Goal: Task Accomplishment & Management: Complete application form

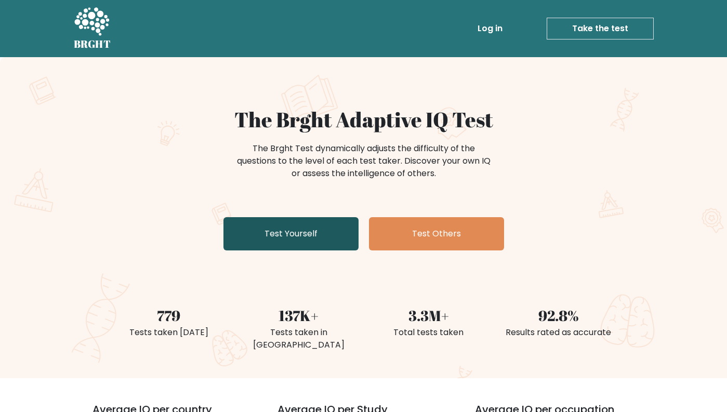
click at [266, 233] on link "Test Yourself" at bounding box center [290, 233] width 135 height 33
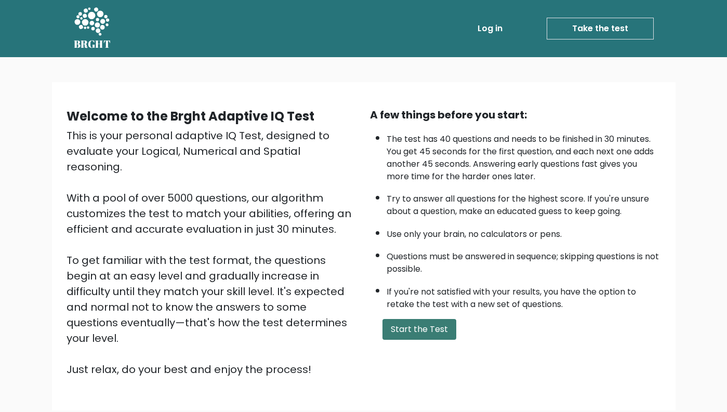
click at [442, 321] on button "Start the Test" at bounding box center [419, 329] width 74 height 21
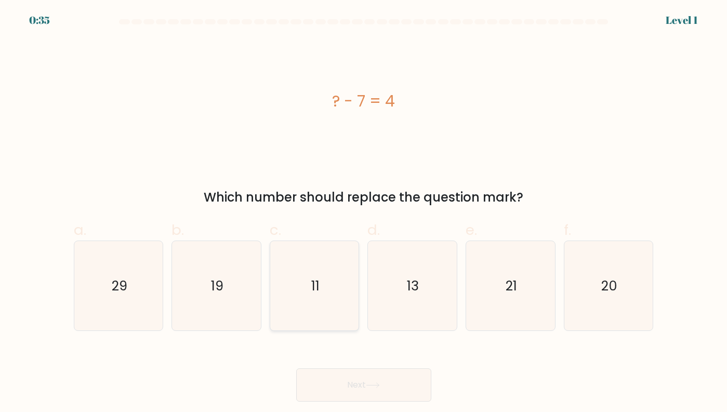
click at [300, 290] on icon "11" at bounding box center [314, 286] width 89 height 89
click at [364, 213] on input "c. 11" at bounding box center [364, 209] width 1 height 7
radio input "true"
click at [389, 402] on body "0:34 Level 1 a." at bounding box center [363, 206] width 727 height 412
click at [393, 371] on button "Next" at bounding box center [363, 384] width 135 height 33
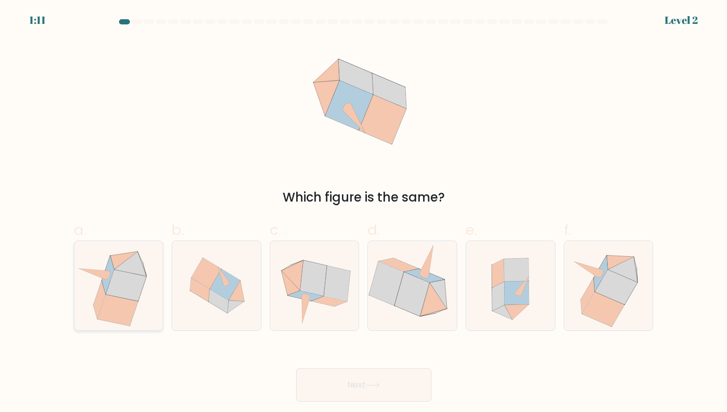
click at [146, 261] on icon at bounding box center [118, 285] width 87 height 89
click at [364, 213] on input "a." at bounding box center [364, 209] width 1 height 7
radio input "true"
click at [408, 384] on button "Next" at bounding box center [363, 384] width 135 height 33
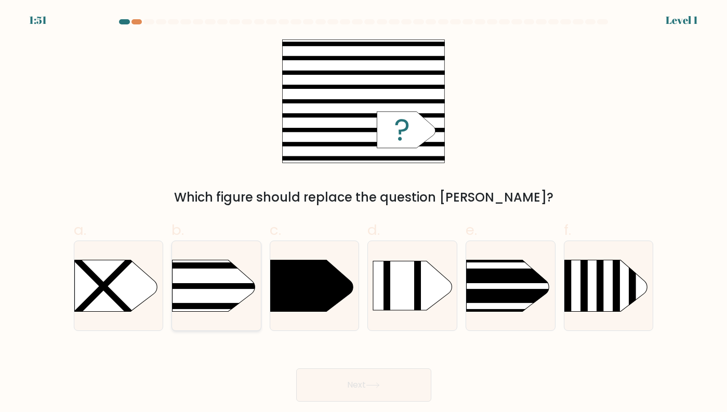
click at [235, 303] on rect at bounding box center [152, 306] width 231 height 6
click at [364, 213] on input "b." at bounding box center [364, 209] width 1 height 7
radio input "true"
click at [416, 389] on button "Next" at bounding box center [363, 384] width 135 height 33
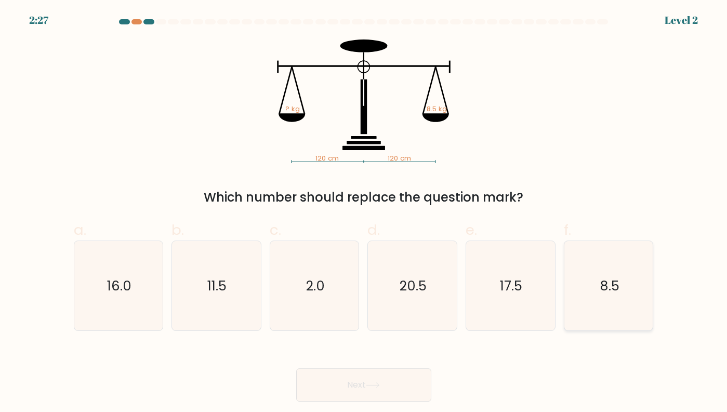
click at [604, 309] on icon "8.5" at bounding box center [608, 286] width 89 height 89
click at [364, 213] on input "f. 8.5" at bounding box center [364, 209] width 1 height 7
radio input "true"
click at [352, 394] on button "Next" at bounding box center [363, 384] width 135 height 33
click at [355, 380] on button "Next" at bounding box center [363, 384] width 135 height 33
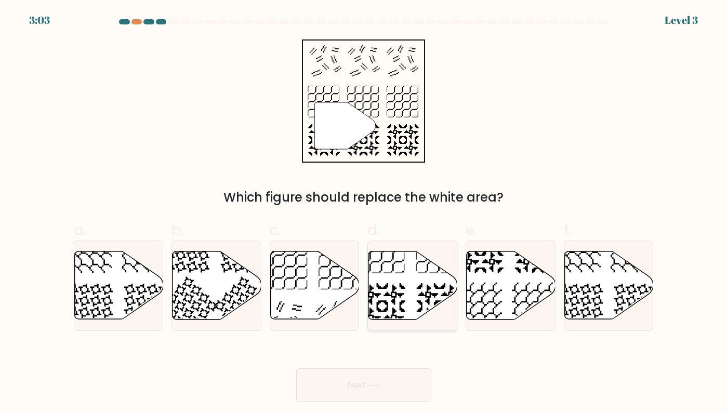
click at [418, 269] on icon at bounding box center [412, 286] width 89 height 68
click at [364, 213] on input "d." at bounding box center [364, 209] width 1 height 7
radio input "true"
click at [379, 390] on button "Next" at bounding box center [363, 384] width 135 height 33
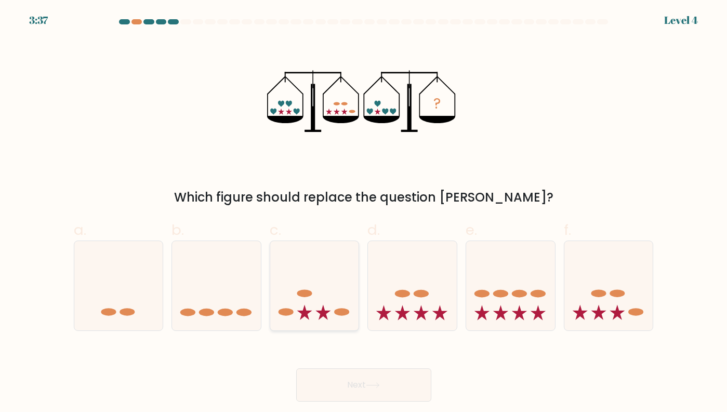
click at [303, 318] on icon at bounding box center [314, 285] width 89 height 73
click at [364, 213] on input "c." at bounding box center [364, 209] width 1 height 7
radio input "true"
click at [354, 392] on button "Next" at bounding box center [363, 384] width 135 height 33
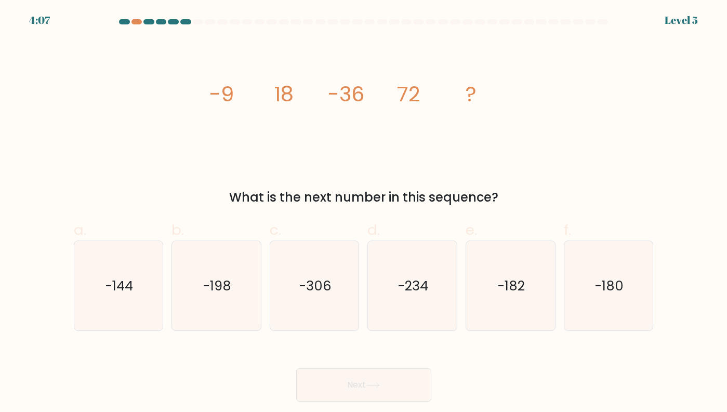
click at [70, 321] on div "a. -144" at bounding box center [119, 275] width 98 height 112
click at [150, 316] on icon "-144" at bounding box center [118, 286] width 89 height 89
click at [364, 213] on input "a. -144" at bounding box center [364, 209] width 1 height 7
radio input "true"
click at [338, 365] on div "Next" at bounding box center [364, 372] width 592 height 58
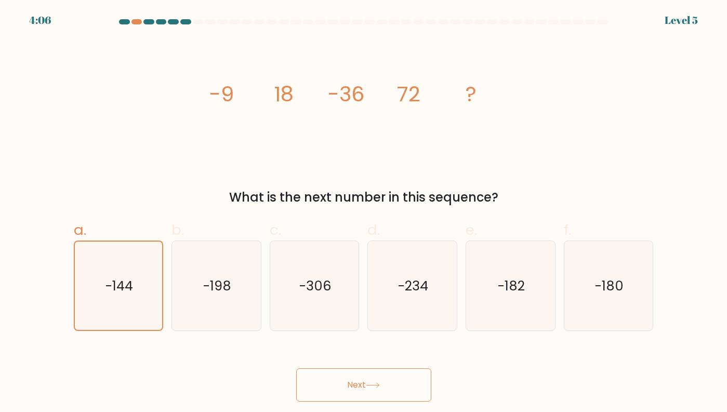
click at [338, 378] on button "Next" at bounding box center [363, 384] width 135 height 33
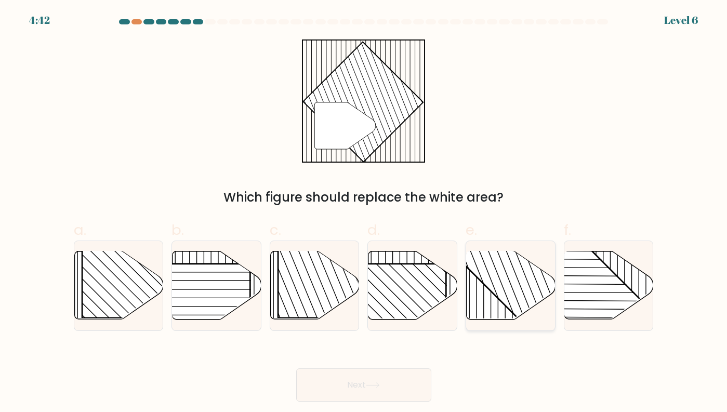
click at [507, 281] on rect at bounding box center [537, 251] width 174 height 174
click at [364, 213] on input "e." at bounding box center [364, 209] width 1 height 7
radio input "true"
click at [369, 405] on body "4:41 Level 6" at bounding box center [363, 206] width 727 height 412
click at [373, 386] on icon at bounding box center [373, 385] width 14 height 6
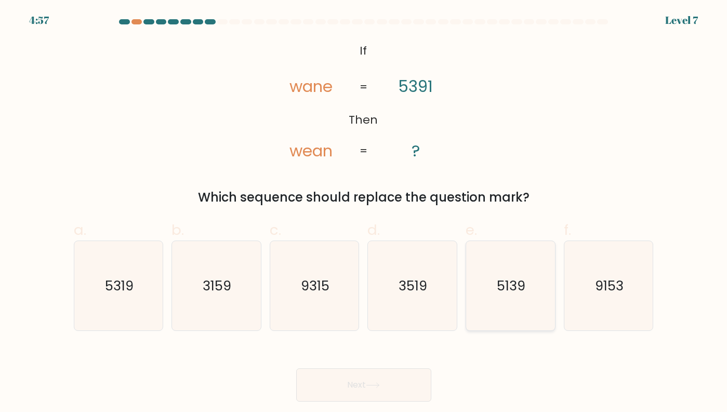
click at [516, 264] on icon "5139" at bounding box center [510, 286] width 89 height 89
click at [364, 213] on input "e. 5139" at bounding box center [364, 209] width 1 height 7
radio input "true"
click at [384, 394] on button "Next" at bounding box center [363, 384] width 135 height 33
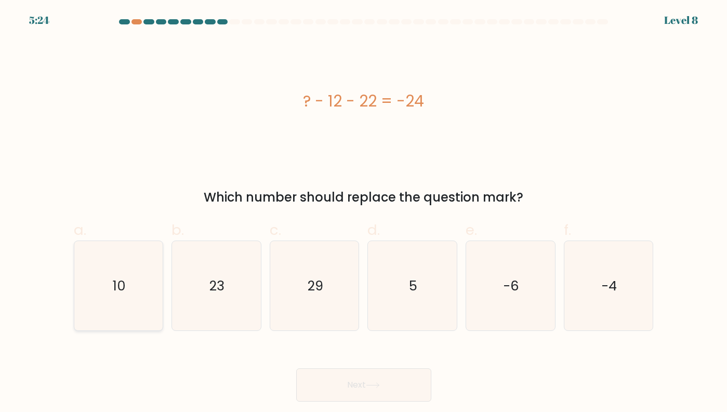
click at [115, 312] on icon "10" at bounding box center [118, 286] width 89 height 89
click at [364, 213] on input "a. 10" at bounding box center [364, 209] width 1 height 7
radio input "true"
click at [364, 399] on button "Next" at bounding box center [363, 384] width 135 height 33
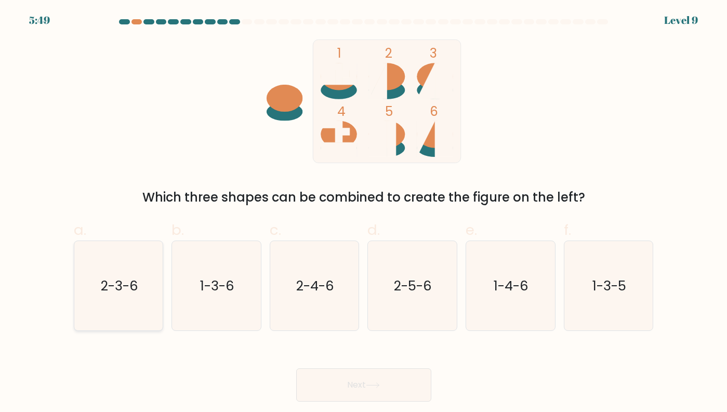
click at [129, 277] on text "2-3-6" at bounding box center [119, 285] width 37 height 19
click at [364, 213] on input "a. 2-3-6" at bounding box center [364, 209] width 1 height 7
radio input "true"
click at [393, 387] on button "Next" at bounding box center [363, 384] width 135 height 33
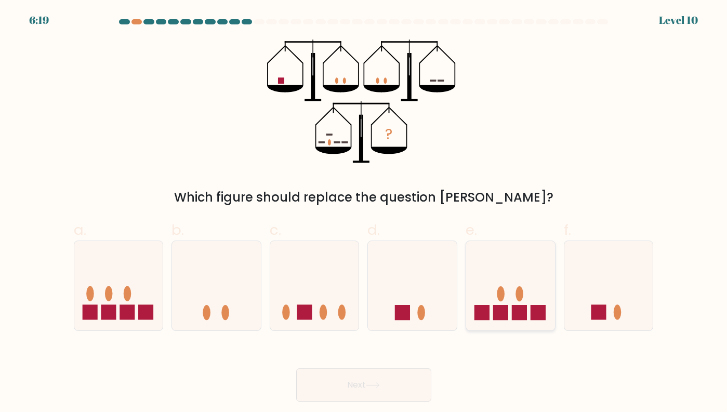
click at [499, 302] on icon at bounding box center [510, 285] width 89 height 73
click at [364, 213] on input "e." at bounding box center [364, 209] width 1 height 7
radio input "true"
click at [387, 385] on button "Next" at bounding box center [363, 384] width 135 height 33
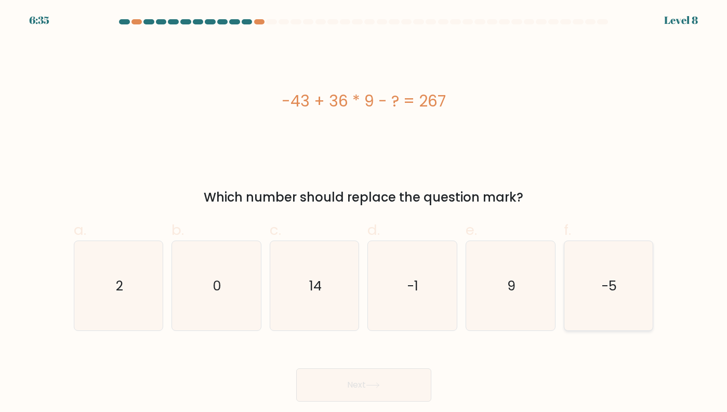
click at [603, 302] on icon "-5" at bounding box center [608, 286] width 89 height 89
click at [364, 213] on input "f. -5" at bounding box center [364, 209] width 1 height 7
radio input "true"
click at [340, 391] on button "Next" at bounding box center [363, 384] width 135 height 33
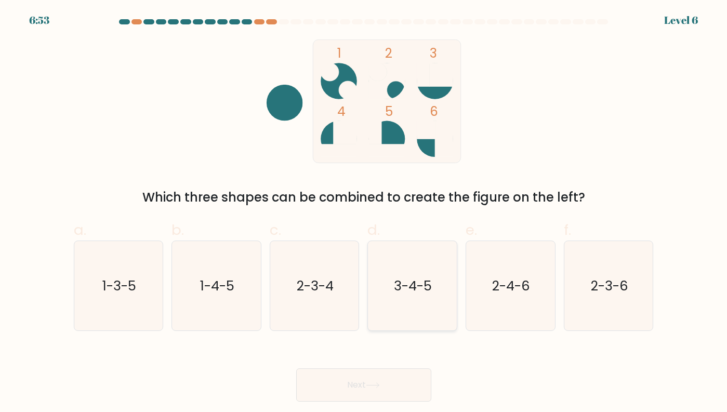
click at [429, 291] on text "3-4-5" at bounding box center [413, 285] width 38 height 19
click at [364, 213] on input "d. 3-4-5" at bounding box center [364, 209] width 1 height 7
radio input "true"
click at [393, 379] on button "Next" at bounding box center [363, 384] width 135 height 33
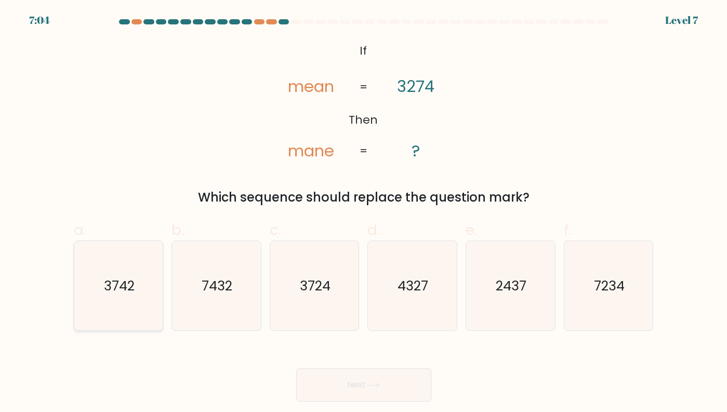
click at [102, 309] on icon "3742" at bounding box center [118, 286] width 89 height 89
click at [364, 213] on input "a. 3742" at bounding box center [364, 209] width 1 height 7
radio input "true"
click at [394, 400] on button "Next" at bounding box center [363, 384] width 135 height 33
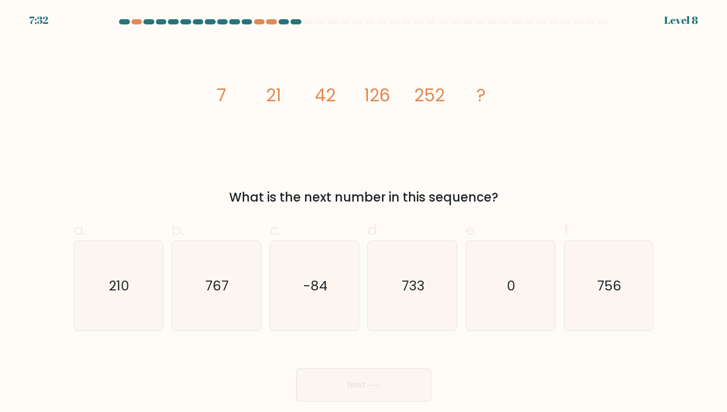
click at [661, 317] on form at bounding box center [363, 210] width 727 height 382
click at [650, 309] on icon "756" at bounding box center [608, 286] width 89 height 89
click at [364, 213] on input "f. 756" at bounding box center [364, 209] width 1 height 7
radio input "true"
click at [407, 402] on body "7:31 Level 8" at bounding box center [363, 206] width 727 height 412
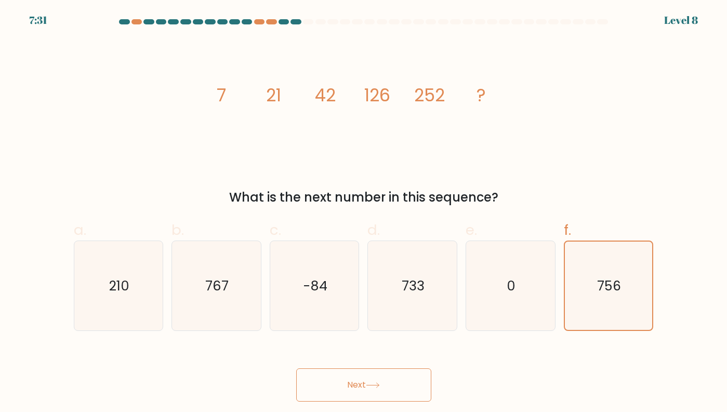
click at [402, 382] on button "Next" at bounding box center [363, 384] width 135 height 33
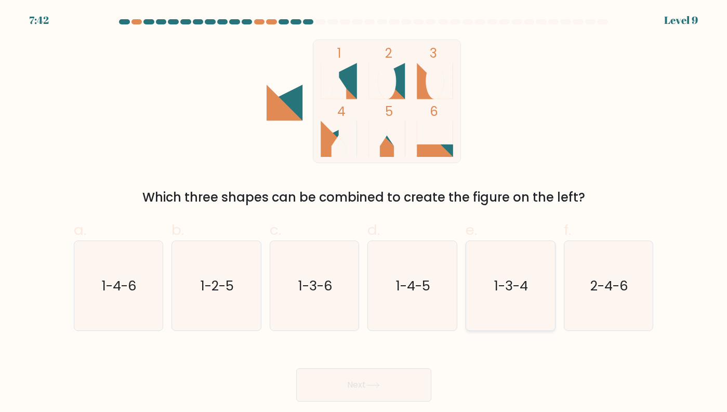
click at [521, 278] on text "1-3-4" at bounding box center [512, 285] width 34 height 19
click at [364, 213] on input "e. 1-3-4" at bounding box center [364, 209] width 1 height 7
radio input "true"
click at [356, 391] on button "Next" at bounding box center [363, 384] width 135 height 33
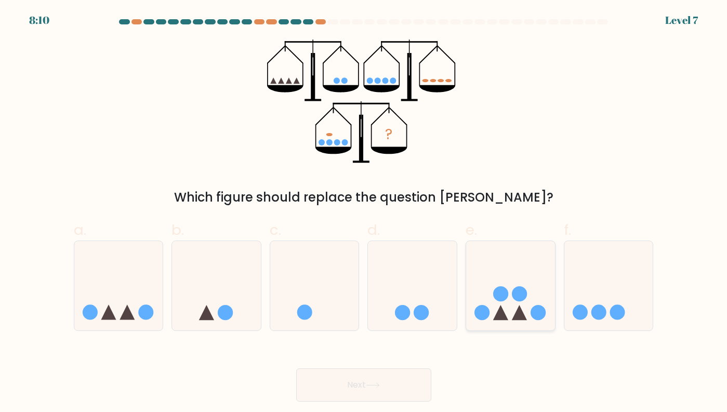
click at [508, 271] on icon at bounding box center [510, 285] width 89 height 73
click at [364, 213] on input "e." at bounding box center [364, 209] width 1 height 7
radio input "true"
click at [372, 384] on icon at bounding box center [373, 385] width 14 height 6
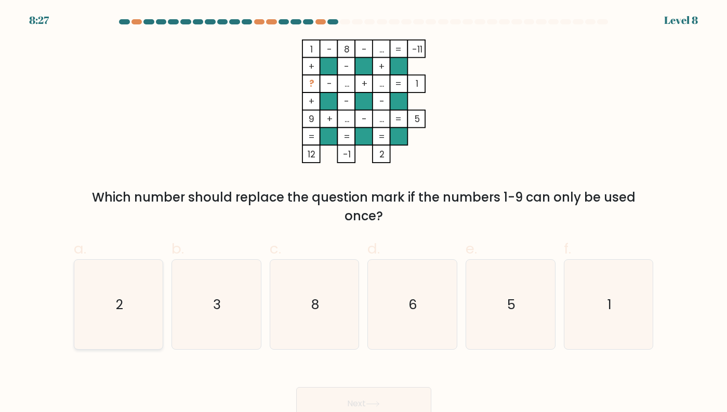
click at [142, 296] on icon "2" at bounding box center [118, 304] width 89 height 89
click at [364, 213] on input "a. 2" at bounding box center [364, 209] width 1 height 7
radio input "true"
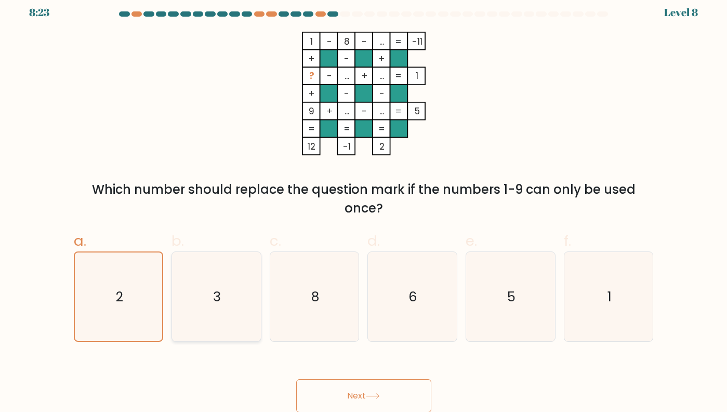
click at [252, 295] on icon "3" at bounding box center [216, 297] width 89 height 89
click at [364, 205] on input "b. 3" at bounding box center [364, 202] width 1 height 7
radio input "true"
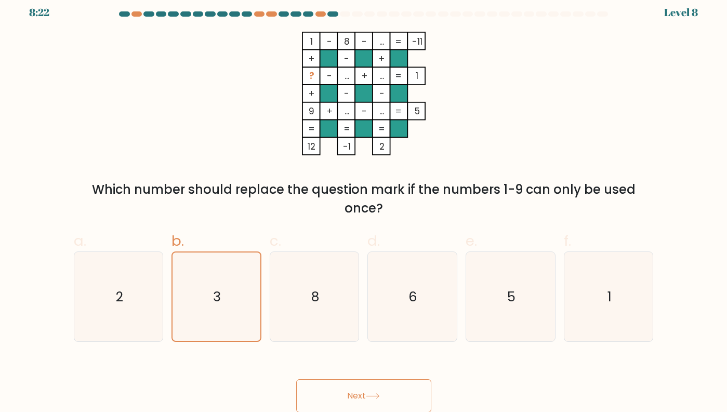
click at [378, 397] on icon at bounding box center [373, 396] width 14 height 6
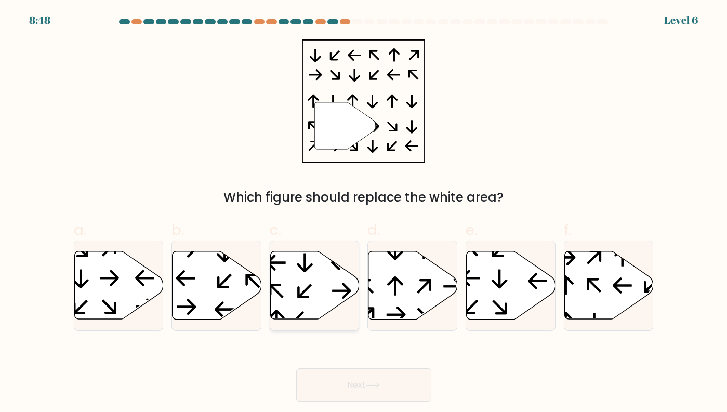
click at [334, 271] on icon at bounding box center [315, 286] width 89 height 68
click at [364, 213] on input "c." at bounding box center [364, 209] width 1 height 7
radio input "true"
click at [335, 379] on button "Next" at bounding box center [363, 384] width 135 height 33
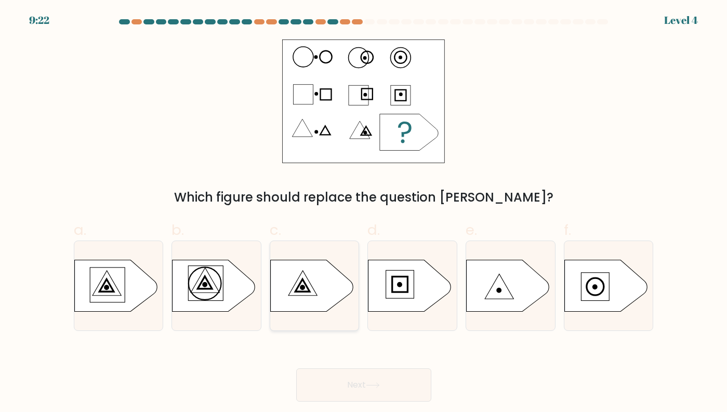
click at [315, 288] on icon at bounding box center [311, 286] width 83 height 52
click at [364, 213] on input "c." at bounding box center [364, 209] width 1 height 7
radio input "true"
click at [377, 401] on button "Next" at bounding box center [363, 384] width 135 height 33
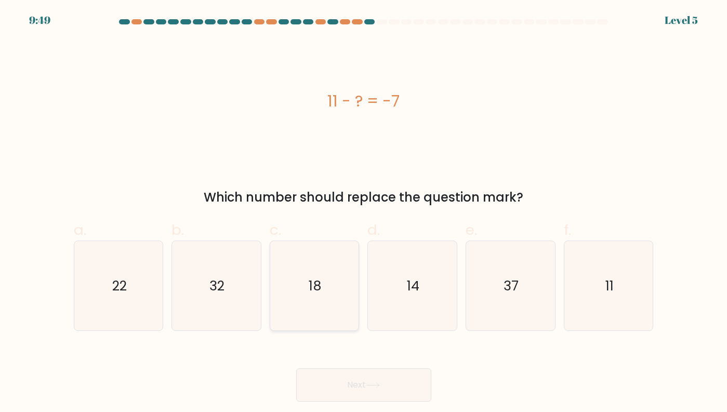
click at [316, 309] on icon "18" at bounding box center [314, 286] width 89 height 89
click at [364, 213] on input "c. 18" at bounding box center [364, 209] width 1 height 7
radio input "true"
click at [340, 385] on button "Next" at bounding box center [363, 384] width 135 height 33
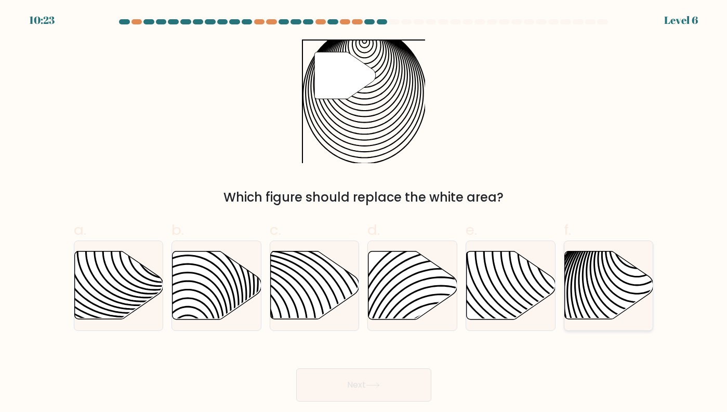
click at [591, 287] on icon at bounding box center [608, 286] width 89 height 68
click at [364, 213] on input "f." at bounding box center [364, 209] width 1 height 7
radio input "true"
click at [398, 382] on button "Next" at bounding box center [363, 384] width 135 height 33
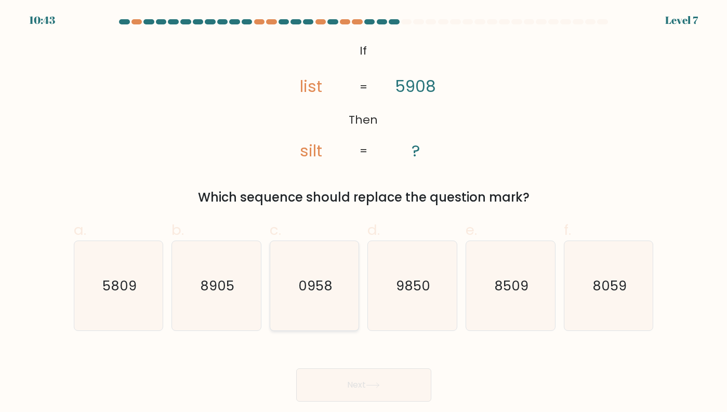
click at [282, 302] on icon "0958" at bounding box center [314, 286] width 89 height 89
click at [364, 213] on input "c. 0958" at bounding box center [364, 209] width 1 height 7
radio input "true"
click at [349, 386] on button "Next" at bounding box center [363, 384] width 135 height 33
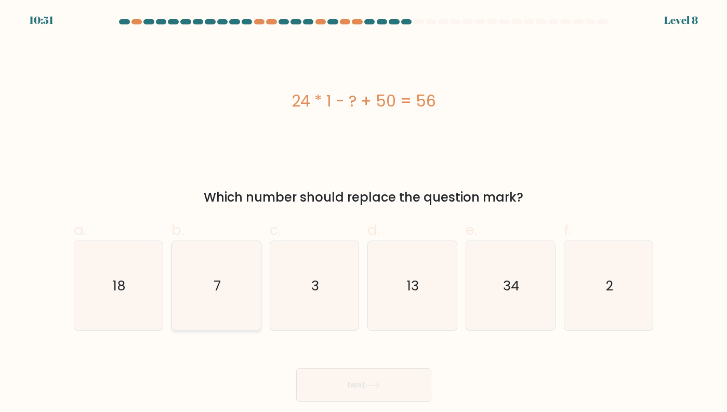
click at [223, 282] on icon "7" at bounding box center [216, 286] width 89 height 89
click at [364, 213] on input "b. 7" at bounding box center [364, 209] width 1 height 7
radio input "true"
click at [358, 396] on button "Next" at bounding box center [363, 384] width 135 height 33
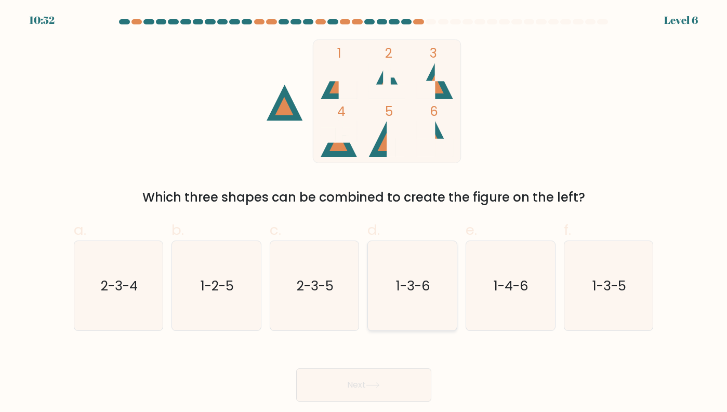
click at [387, 282] on icon "1-3-6" at bounding box center [412, 286] width 89 height 89
click at [364, 213] on input "d. 1-3-6" at bounding box center [364, 209] width 1 height 7
radio input "true"
click at [348, 379] on button "Next" at bounding box center [363, 384] width 135 height 33
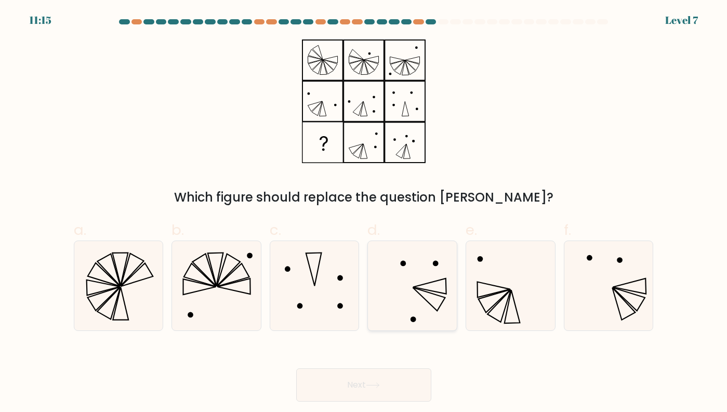
click at [437, 281] on icon at bounding box center [412, 286] width 89 height 89
click at [364, 213] on input "d." at bounding box center [364, 209] width 1 height 7
radio input "true"
click at [359, 386] on button "Next" at bounding box center [363, 384] width 135 height 33
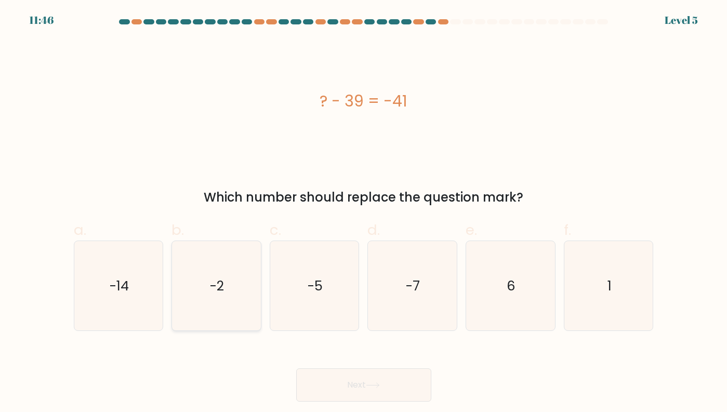
click at [237, 261] on icon "-2" at bounding box center [216, 286] width 89 height 89
click at [364, 213] on input "b. -2" at bounding box center [364, 209] width 1 height 7
radio input "true"
click at [387, 384] on button "Next" at bounding box center [363, 384] width 135 height 33
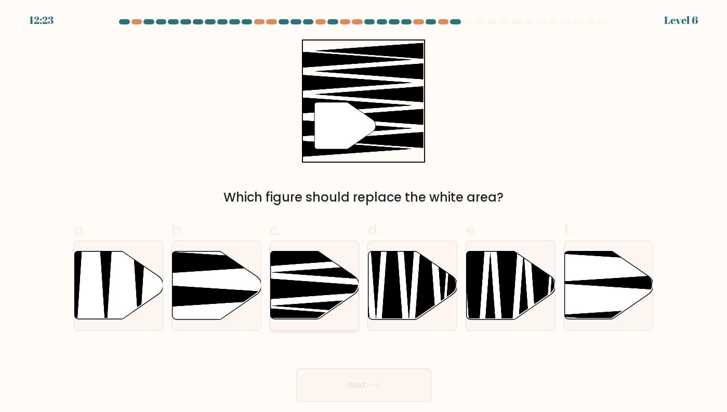
click at [328, 292] on icon at bounding box center [332, 289] width 160 height 23
click at [364, 213] on input "c." at bounding box center [364, 209] width 1 height 7
radio input "true"
click at [362, 388] on button "Next" at bounding box center [363, 384] width 135 height 33
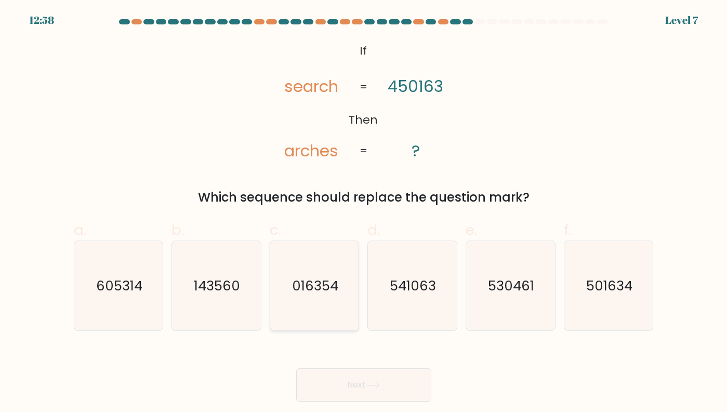
click at [327, 252] on icon "016354" at bounding box center [314, 286] width 89 height 89
click at [364, 213] on input "c. 016354" at bounding box center [364, 209] width 1 height 7
radio input "true"
click at [379, 401] on button "Next" at bounding box center [363, 384] width 135 height 33
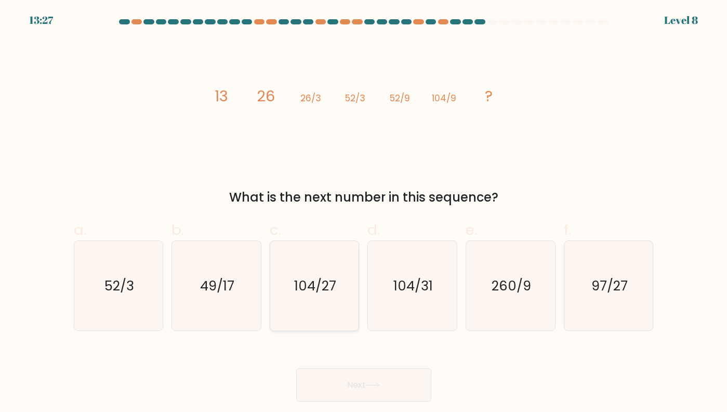
click at [337, 292] on icon "104/27" at bounding box center [314, 286] width 89 height 89
click at [364, 213] on input "c. 104/27" at bounding box center [364, 209] width 1 height 7
radio input "true"
click at [383, 368] on div "Next" at bounding box center [364, 372] width 592 height 58
click at [382, 380] on button "Next" at bounding box center [363, 384] width 135 height 33
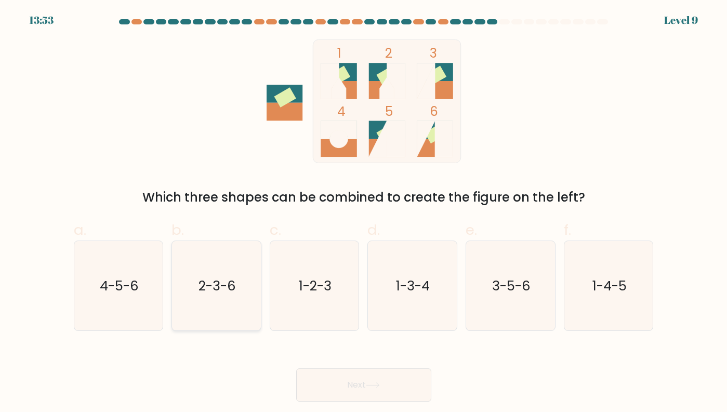
click at [219, 268] on icon "2-3-6" at bounding box center [216, 286] width 89 height 89
click at [364, 213] on input "b. 2-3-6" at bounding box center [364, 209] width 1 height 7
radio input "true"
click at [392, 404] on body "13:53 Level 9" at bounding box center [363, 206] width 727 height 412
click at [395, 384] on button "Next" at bounding box center [363, 384] width 135 height 33
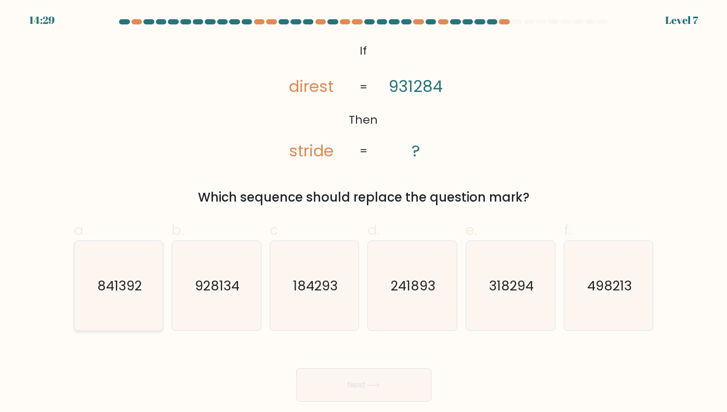
click at [109, 288] on text "841392" at bounding box center [119, 285] width 45 height 19
click at [364, 213] on input "a. 841392" at bounding box center [364, 209] width 1 height 7
radio input "true"
click at [318, 366] on div "Next" at bounding box center [364, 372] width 592 height 58
click at [319, 384] on button "Next" at bounding box center [363, 384] width 135 height 33
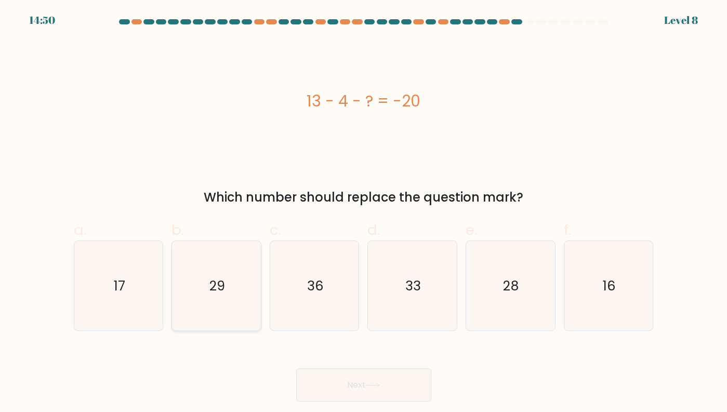
click at [196, 272] on icon "29" at bounding box center [216, 286] width 89 height 89
click at [364, 213] on input "b. 29" at bounding box center [364, 209] width 1 height 7
radio input "true"
click at [421, 411] on body "14:49 Level 8" at bounding box center [363, 206] width 727 height 412
click at [412, 386] on button "Next" at bounding box center [363, 384] width 135 height 33
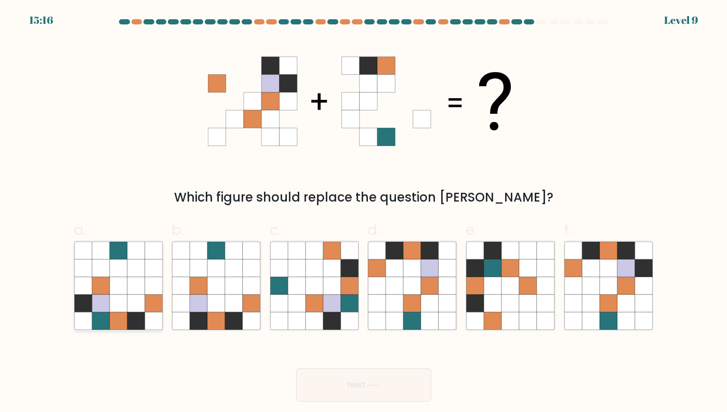
click at [151, 301] on icon at bounding box center [154, 304] width 18 height 18
click at [364, 213] on input "a." at bounding box center [364, 209] width 1 height 7
radio input "true"
click at [343, 397] on button "Next" at bounding box center [363, 384] width 135 height 33
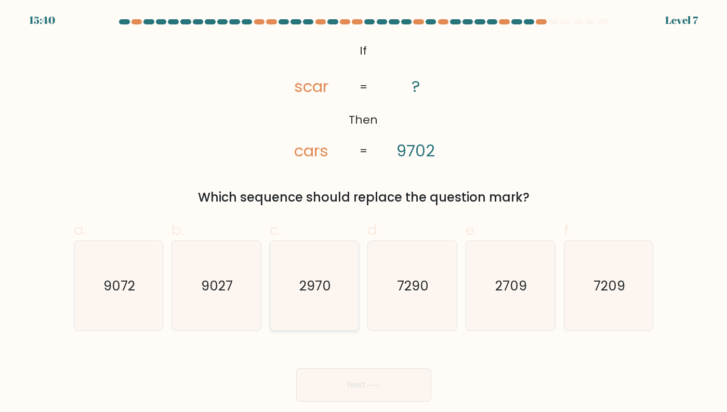
click at [300, 274] on icon "2970" at bounding box center [314, 286] width 89 height 89
click at [364, 213] on input "c. 2970" at bounding box center [364, 209] width 1 height 7
radio input "true"
click at [385, 412] on body "15:39 Level 7 ?" at bounding box center [363, 206] width 727 height 412
click at [391, 379] on button "Next" at bounding box center [363, 384] width 135 height 33
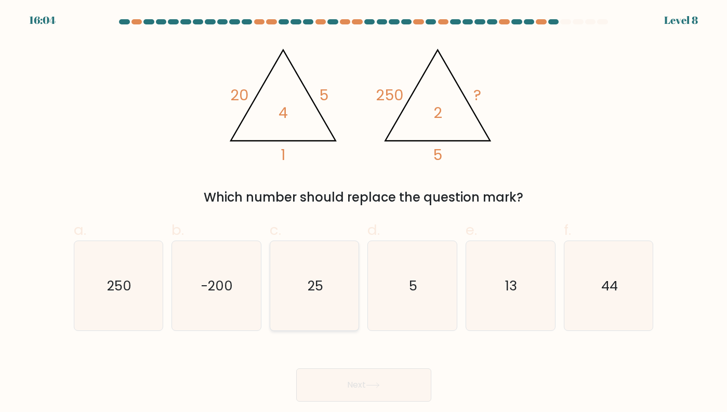
click at [273, 286] on icon "25" at bounding box center [314, 286] width 89 height 89
click at [364, 213] on input "c. 25" at bounding box center [364, 209] width 1 height 7
radio input "true"
click at [365, 406] on body "16:03 Level 8" at bounding box center [363, 206] width 727 height 412
click at [367, 391] on button "Next" at bounding box center [363, 384] width 135 height 33
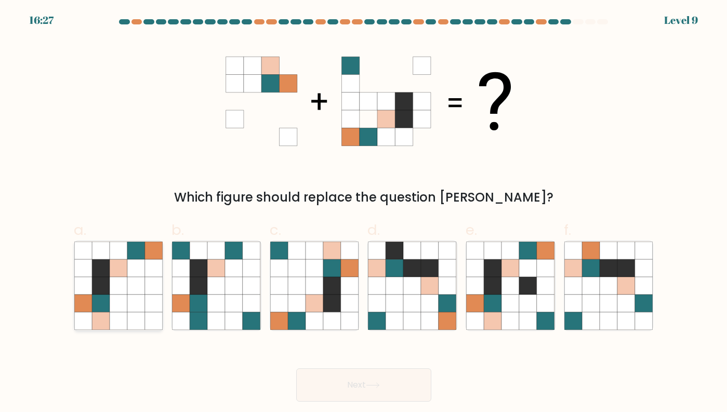
click at [146, 263] on icon at bounding box center [154, 268] width 18 height 18
click at [364, 213] on input "a." at bounding box center [364, 209] width 1 height 7
radio input "true"
click at [359, 391] on button "Next" at bounding box center [363, 384] width 135 height 33
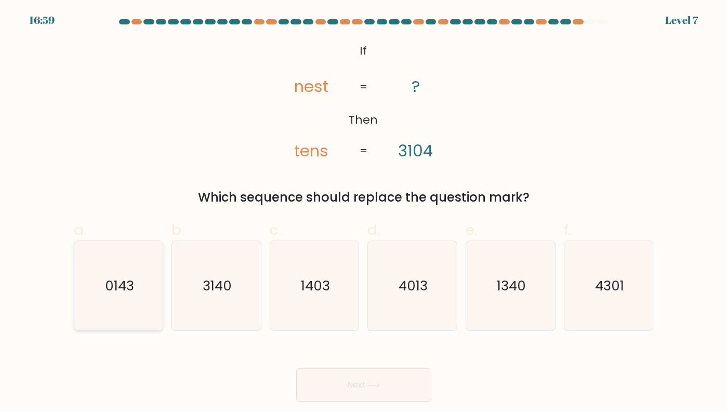
click at [87, 281] on icon "0143" at bounding box center [118, 286] width 89 height 89
click at [364, 213] on input "a. 0143" at bounding box center [364, 209] width 1 height 7
radio input "true"
click at [356, 393] on button "Next" at bounding box center [363, 384] width 135 height 33
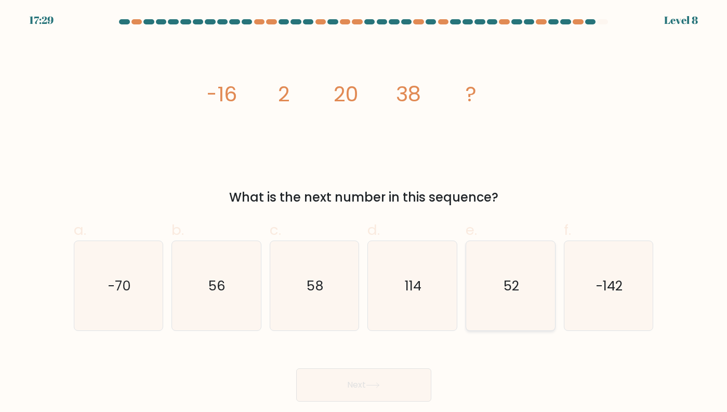
click at [544, 273] on icon "52" at bounding box center [510, 286] width 89 height 89
click at [364, 213] on input "e. 52" at bounding box center [364, 209] width 1 height 7
radio input "true"
click at [389, 383] on button "Next" at bounding box center [363, 384] width 135 height 33
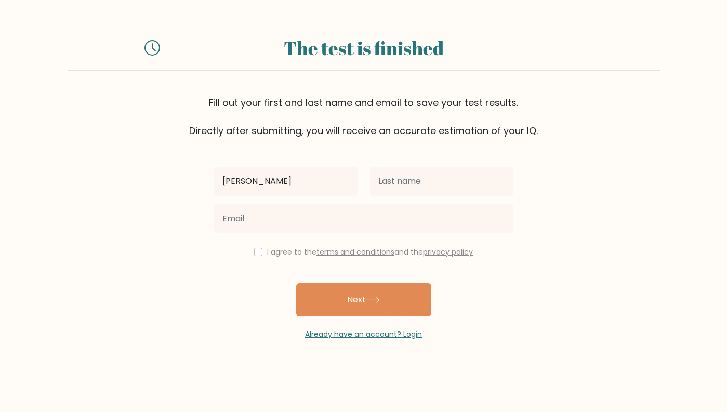
type input "Alejandro"
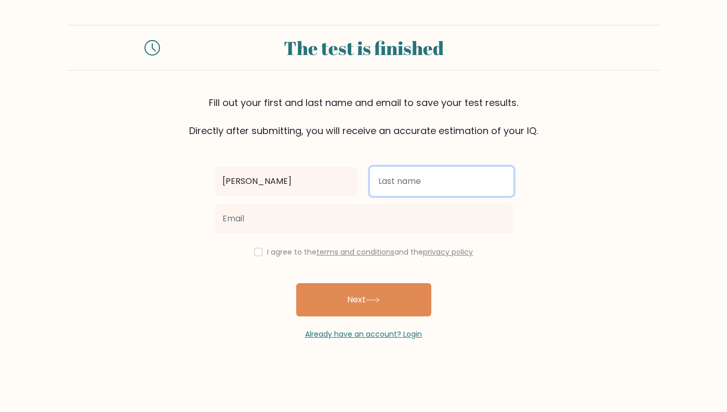
click at [409, 195] on input "text" at bounding box center [441, 181] width 143 height 29
type input "Campos"
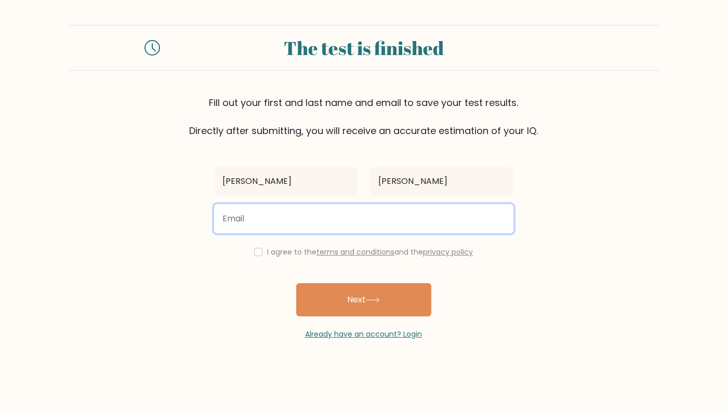
click at [348, 227] on input "email" at bounding box center [363, 218] width 299 height 29
type input "Camposalejandro900@gmail.com"
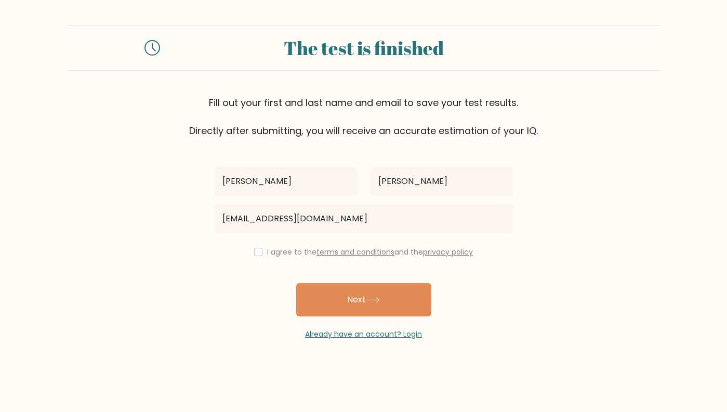
click at [271, 253] on label "I agree to the terms and conditions and the privacy policy" at bounding box center [370, 252] width 206 height 10
click at [260, 249] on div "I agree to the terms and conditions and the privacy policy" at bounding box center [364, 252] width 312 height 12
click at [258, 250] on input "checkbox" at bounding box center [258, 252] width 8 height 8
checkbox input "true"
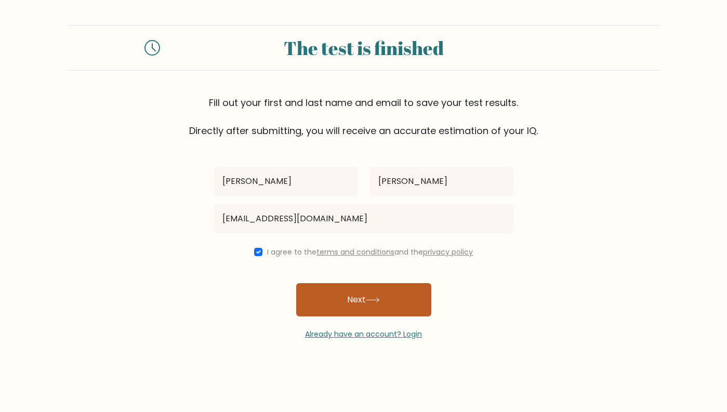
click at [334, 303] on button "Next" at bounding box center [363, 299] width 135 height 33
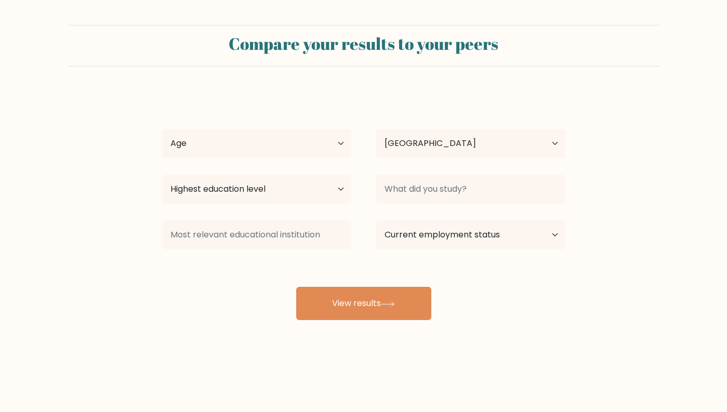
select select "US"
click at [305, 141] on select "Age Under [DEMOGRAPHIC_DATA] [DEMOGRAPHIC_DATA] [DEMOGRAPHIC_DATA] [DEMOGRAPHIC…" at bounding box center [256, 143] width 189 height 29
select select "18_24"
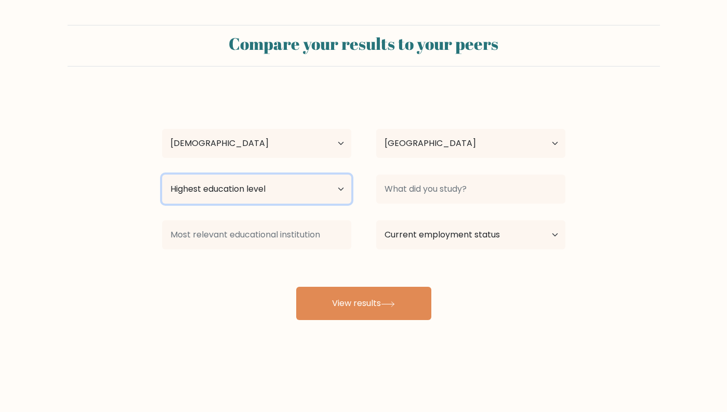
click at [303, 182] on select "Highest education level No schooling Primary Lower Secondary Upper Secondary Oc…" at bounding box center [256, 189] width 189 height 29
click at [320, 183] on select "Highest education level No schooling Primary Lower Secondary Upper Secondary Oc…" at bounding box center [256, 189] width 189 height 29
select select "upper_secondary"
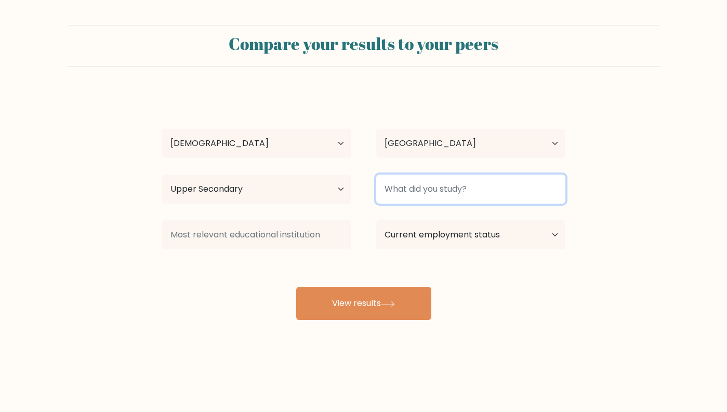
click at [412, 199] on input at bounding box center [470, 189] width 189 height 29
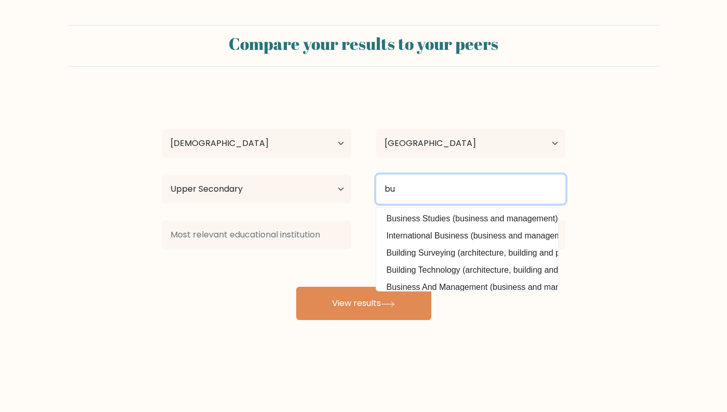
type input "b"
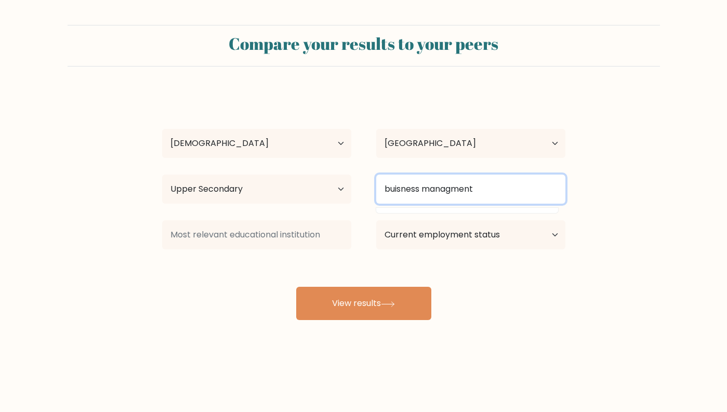
click at [509, 191] on input "buisness managment" at bounding box center [470, 189] width 189 height 29
type input "buisness managment"
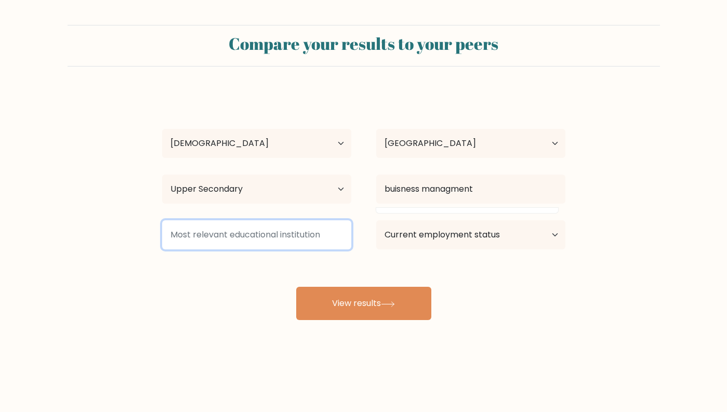
click at [297, 230] on input at bounding box center [256, 234] width 189 height 29
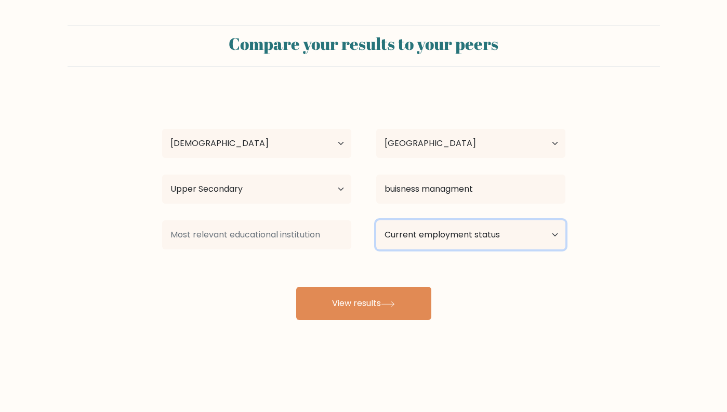
click at [398, 245] on select "Current employment status Employed Student Retired Other / prefer not to answer" at bounding box center [470, 234] width 189 height 29
select select "student"
click at [434, 241] on select "Current employment status Employed Student Retired Other / prefer not to answer" at bounding box center [470, 234] width 189 height 29
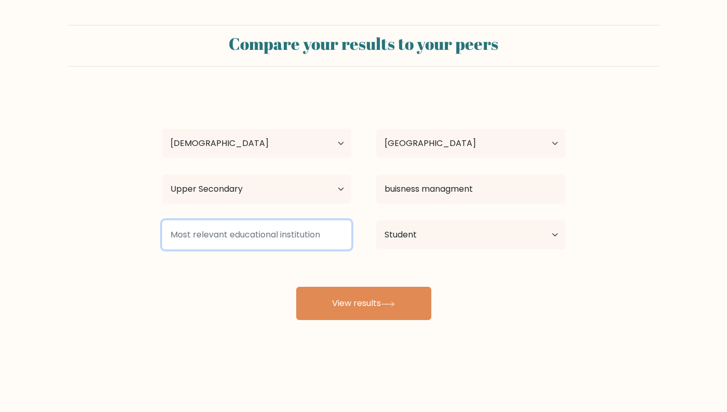
click at [255, 232] on input at bounding box center [256, 234] width 189 height 29
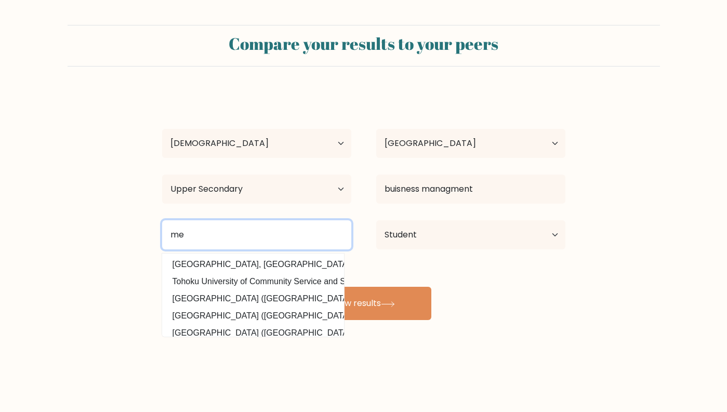
type input "m"
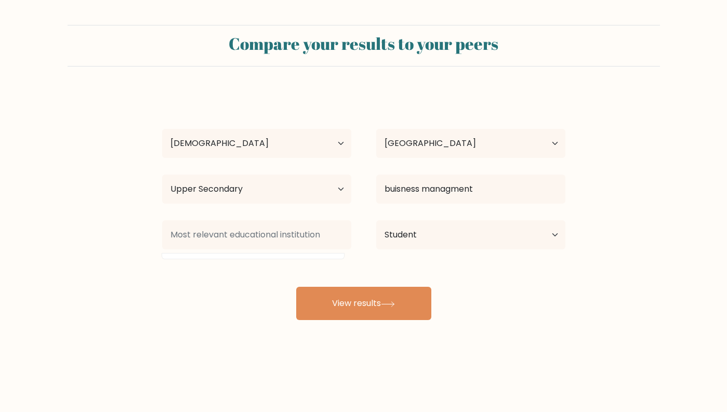
click at [457, 261] on div "[PERSON_NAME] Age Under [DEMOGRAPHIC_DATA] [DEMOGRAPHIC_DATA] [DEMOGRAPHIC_DATA…" at bounding box center [364, 205] width 416 height 229
click at [349, 183] on select "Highest education level No schooling Primary Lower Secondary Upper Secondary Oc…" at bounding box center [256, 189] width 189 height 29
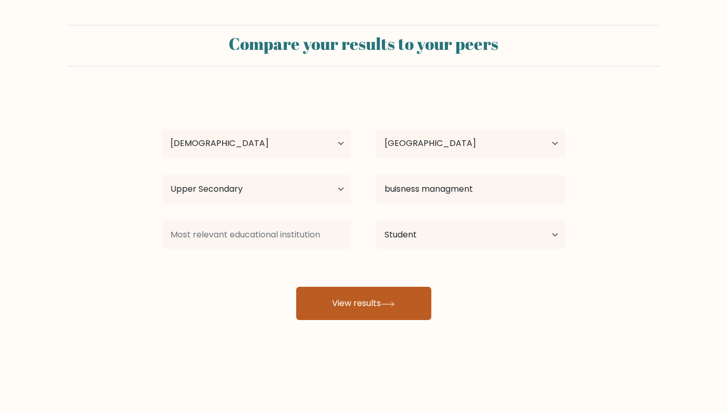
click at [377, 302] on button "View results" at bounding box center [363, 303] width 135 height 33
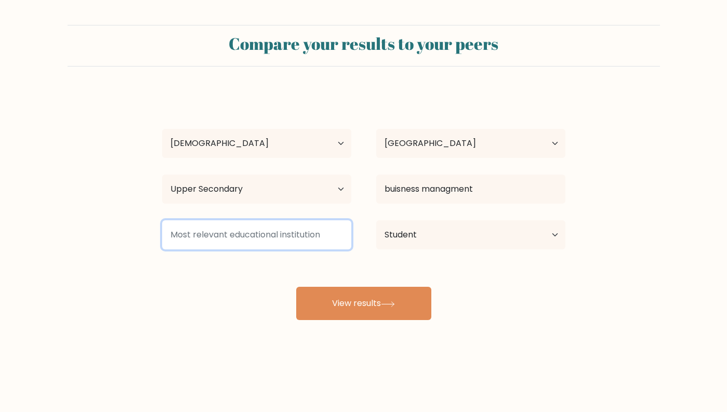
click at [293, 233] on input at bounding box center [256, 234] width 189 height 29
type input "w"
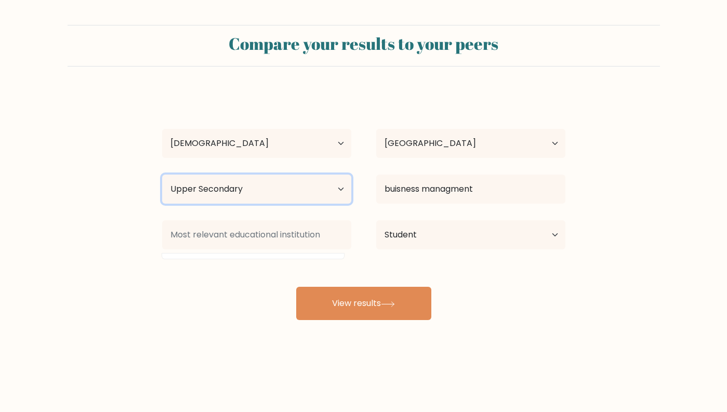
click at [346, 188] on select "Highest education level No schooling Primary Lower Secondary Upper Secondary Oc…" at bounding box center [256, 189] width 189 height 29
click at [293, 189] on select "Highest education level No schooling Primary Lower Secondary Upper Secondary Oc…" at bounding box center [256, 189] width 189 height 29
select select "upper_secondary"
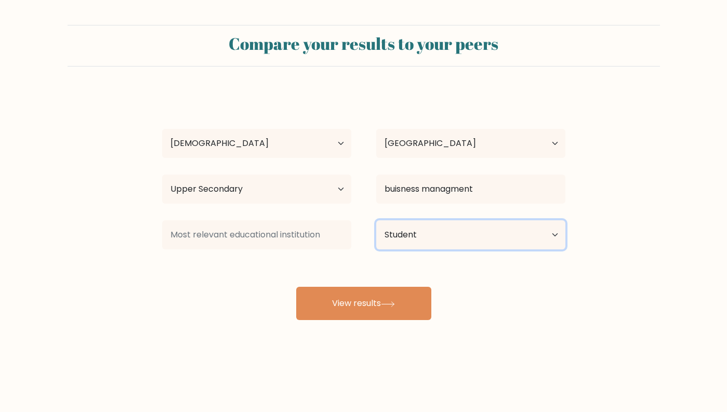
click at [415, 244] on select "Current employment status Employed Student Retired Other / prefer not to answer" at bounding box center [470, 234] width 189 height 29
select select "employed"
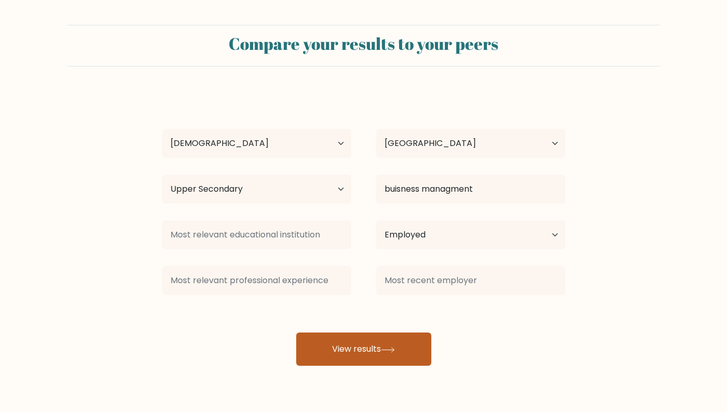
click at [403, 358] on button "View results" at bounding box center [363, 349] width 135 height 33
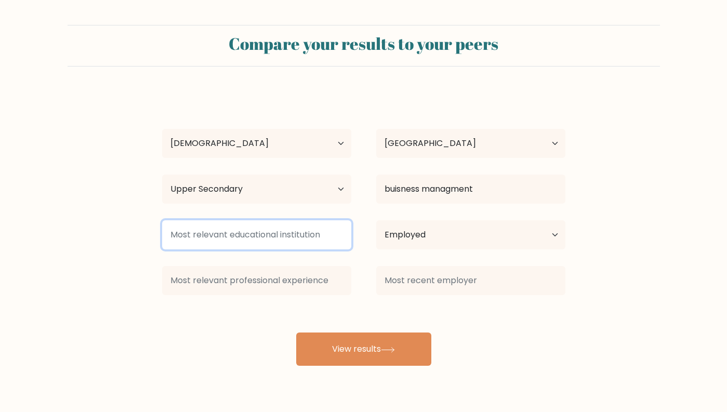
click at [287, 235] on input at bounding box center [256, 234] width 189 height 29
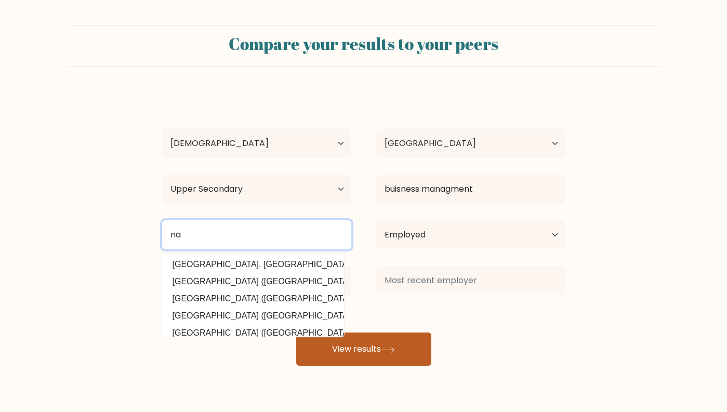
type input "na"
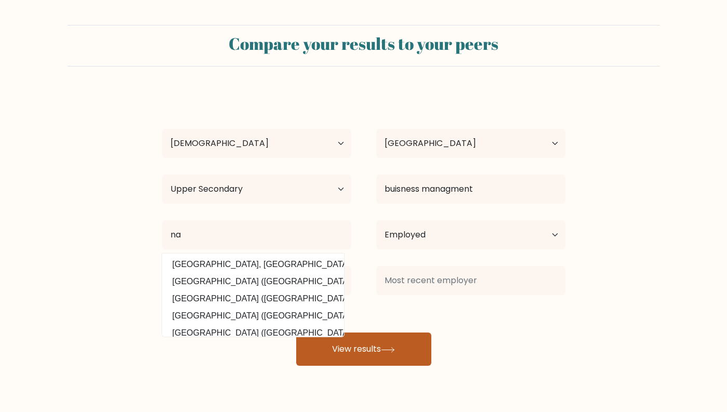
click at [378, 336] on button "View results" at bounding box center [363, 349] width 135 height 33
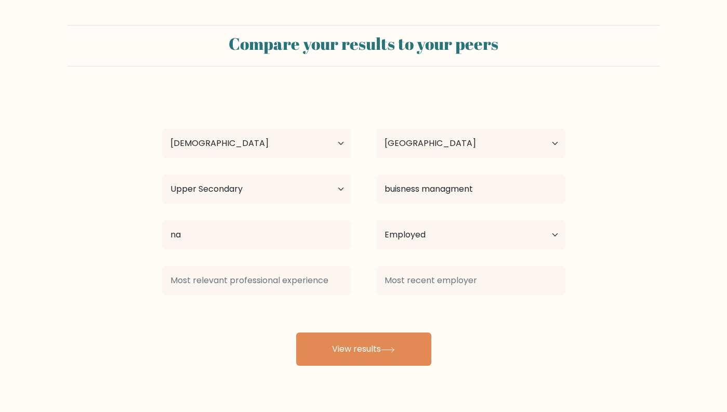
click at [355, 305] on div "[PERSON_NAME] Age Under [DEMOGRAPHIC_DATA] [DEMOGRAPHIC_DATA] [DEMOGRAPHIC_DATA…" at bounding box center [364, 228] width 416 height 274
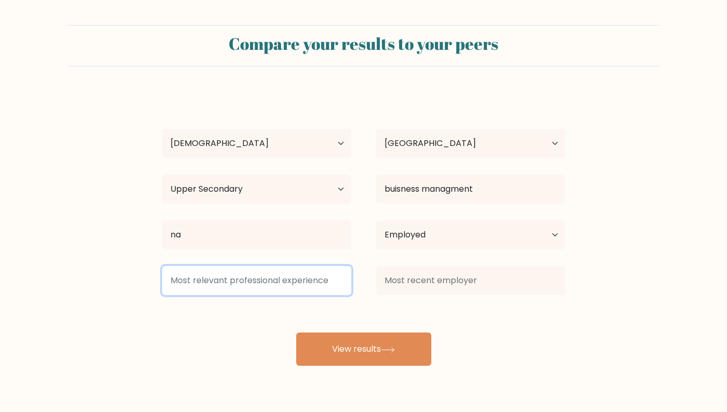
click at [337, 287] on input at bounding box center [256, 280] width 189 height 29
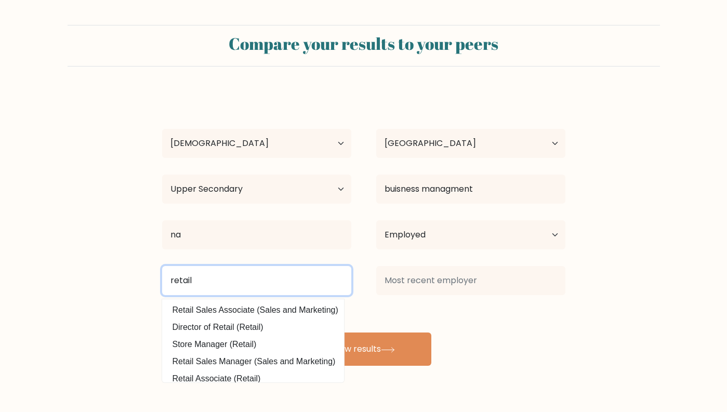
type input "retail"
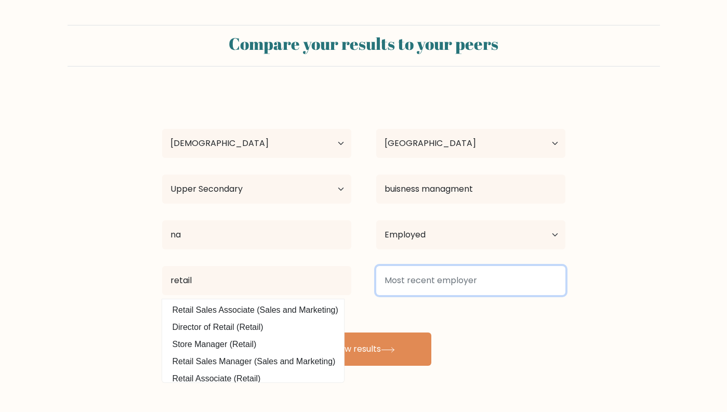
click at [541, 276] on input at bounding box center [470, 280] width 189 height 29
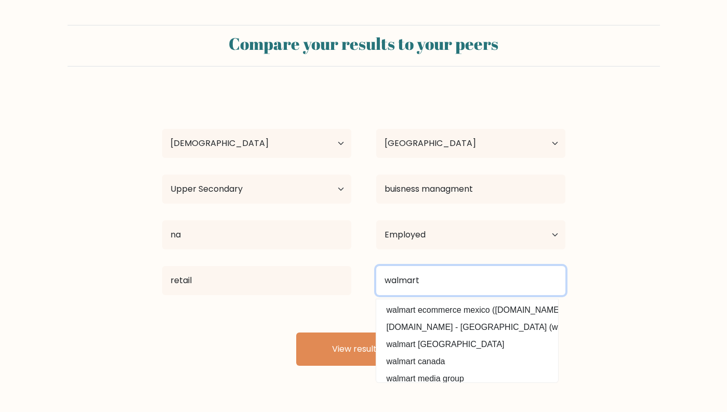
type input "walmart"
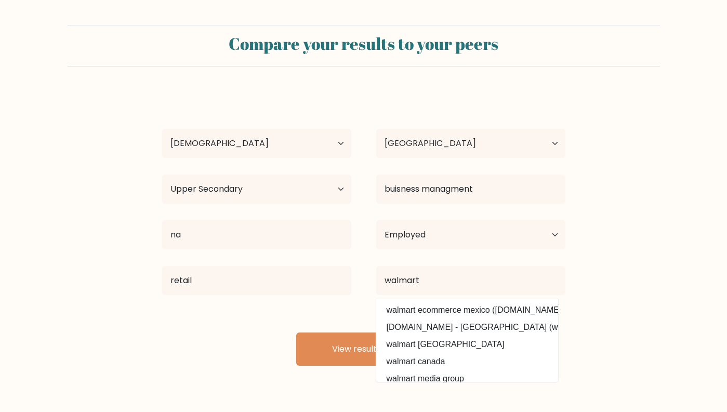
click at [670, 275] on form "Compare your results to your peers [PERSON_NAME] Age Under [DEMOGRAPHIC_DATA] […" at bounding box center [363, 195] width 727 height 341
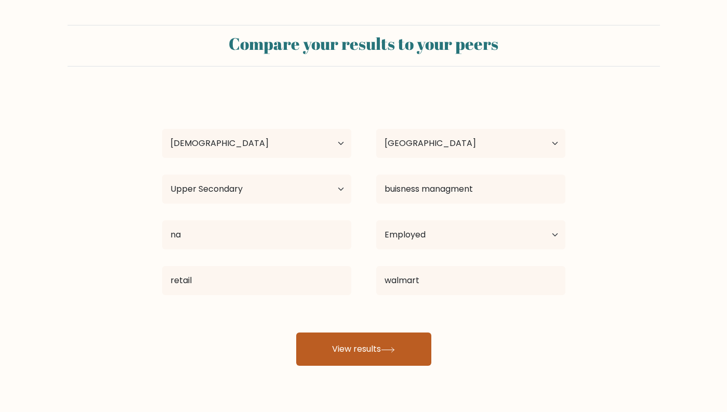
click at [346, 351] on button "View results" at bounding box center [363, 349] width 135 height 33
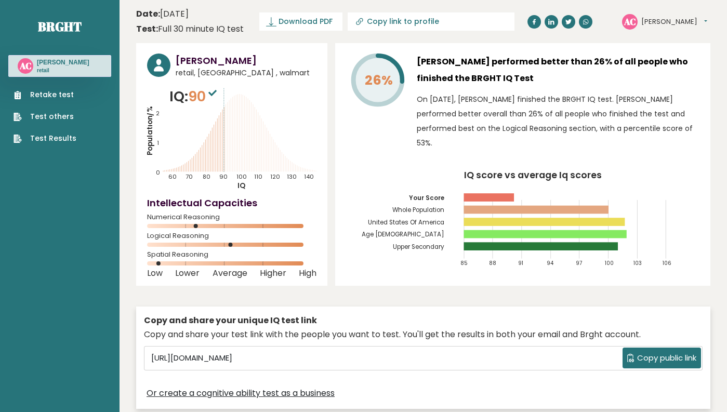
click at [483, 196] on rect at bounding box center [489, 197] width 50 height 8
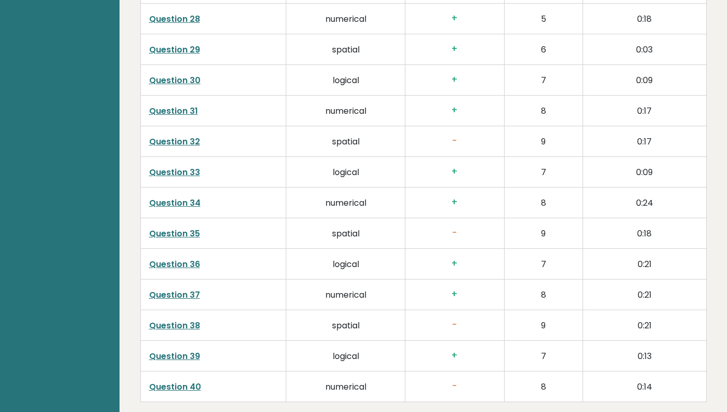
scroll to position [2598, 0]
